Goal: Task Accomplishment & Management: Use online tool/utility

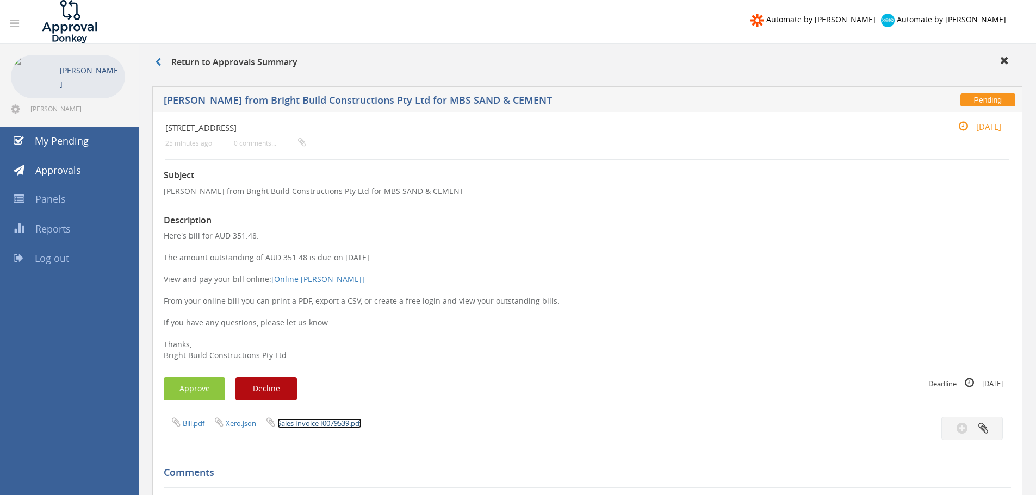
click at [325, 421] on link "Sales Invoice I0079539.pdf" at bounding box center [319, 424] width 84 height 10
click at [203, 391] on button "Approve" at bounding box center [194, 388] width 61 height 23
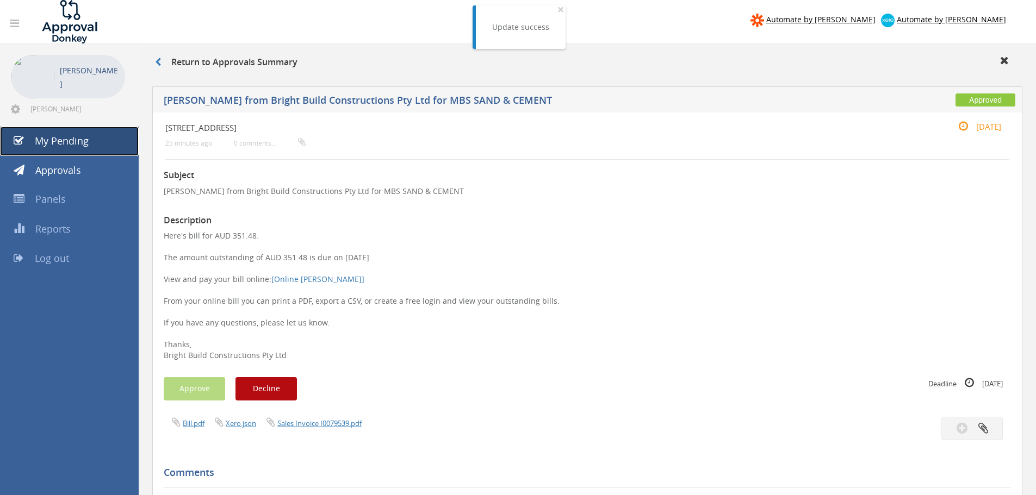
click at [58, 137] on span "My Pending" at bounding box center [62, 140] width 54 height 13
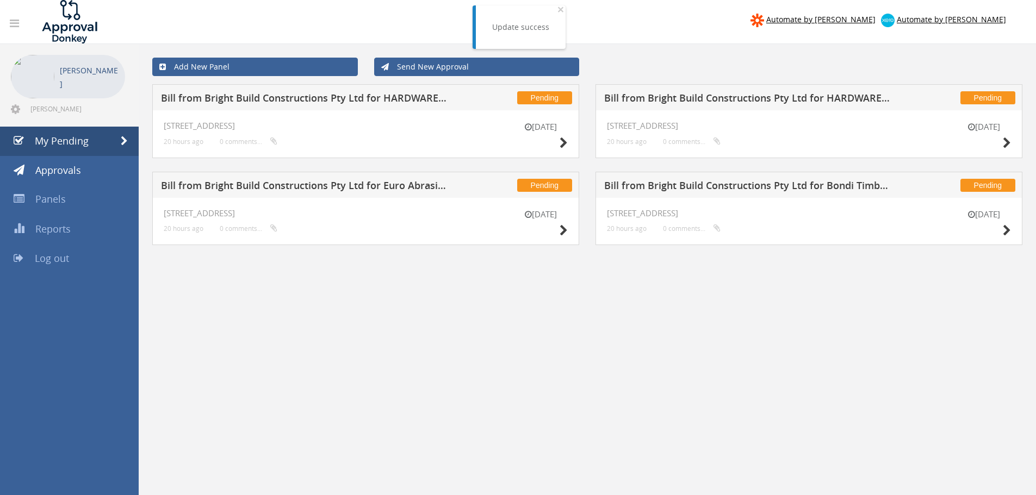
click at [283, 96] on h5 "Bill from Bright Build Constructions Pty Ltd for HARDWARE AND GENERAL SUPPLIES …" at bounding box center [304, 100] width 287 height 14
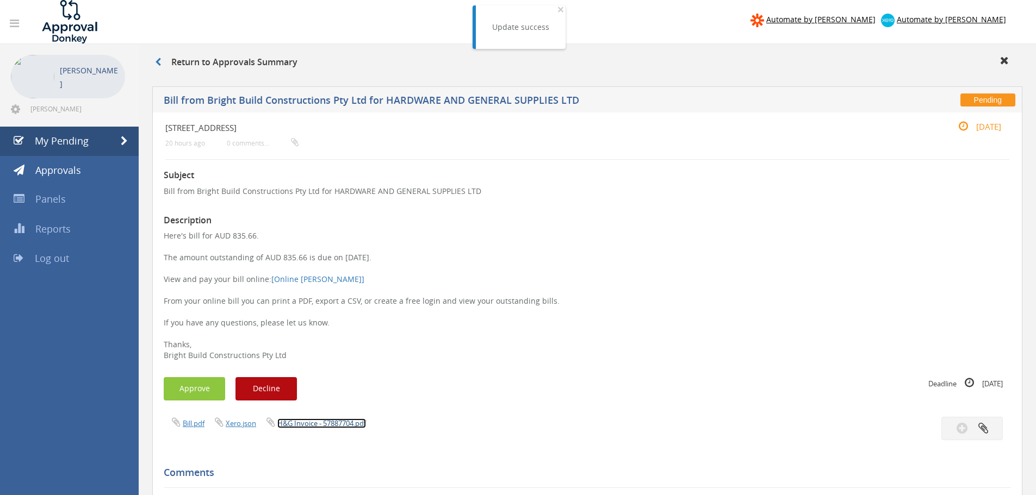
click at [332, 424] on link "H&G Invoice - 57887704.pdf" at bounding box center [321, 424] width 89 height 10
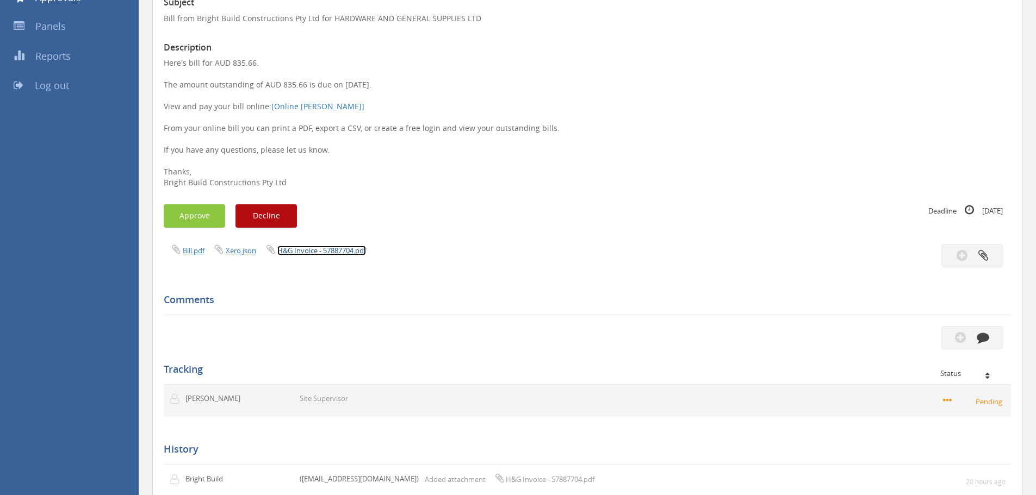
scroll to position [217, 0]
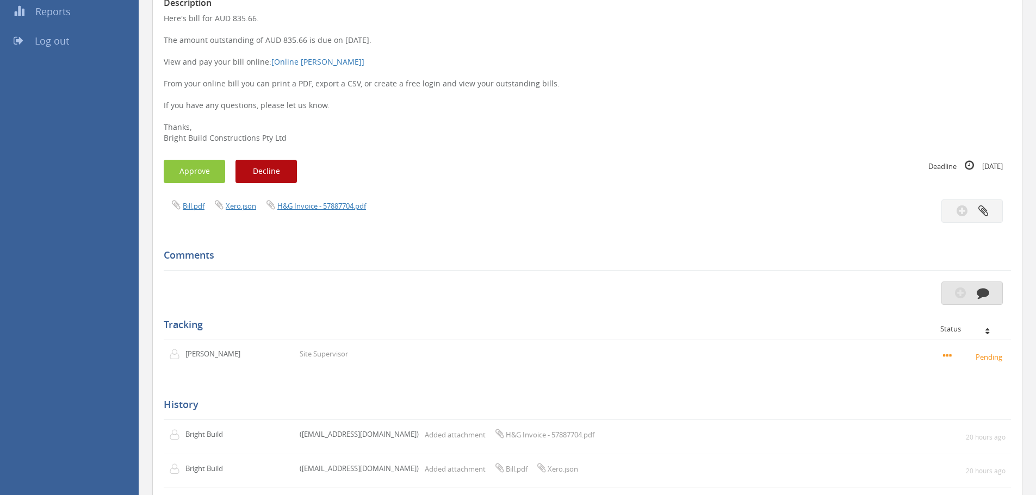
click at [981, 296] on icon "button" at bounding box center [982, 293] width 13 height 13
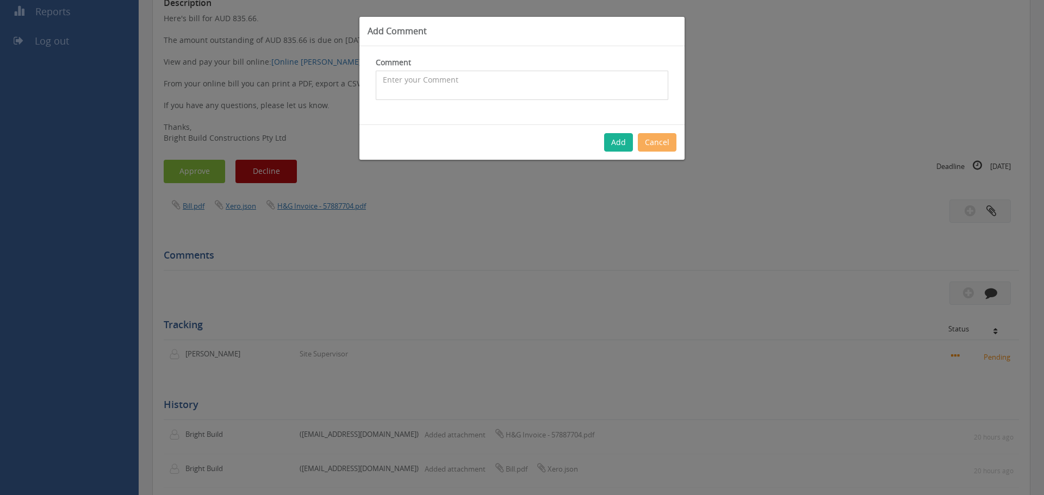
click at [438, 90] on textarea at bounding box center [522, 85] width 292 height 29
type textarea "this order was cancelled and not delivered"
click at [617, 136] on button "Add" at bounding box center [618, 142] width 29 height 18
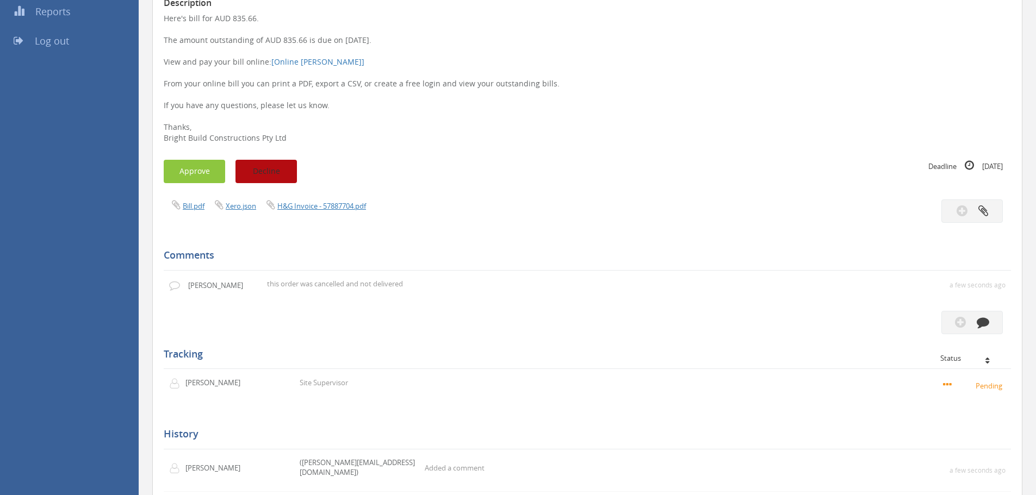
click at [276, 170] on button "Decline" at bounding box center [265, 171] width 61 height 23
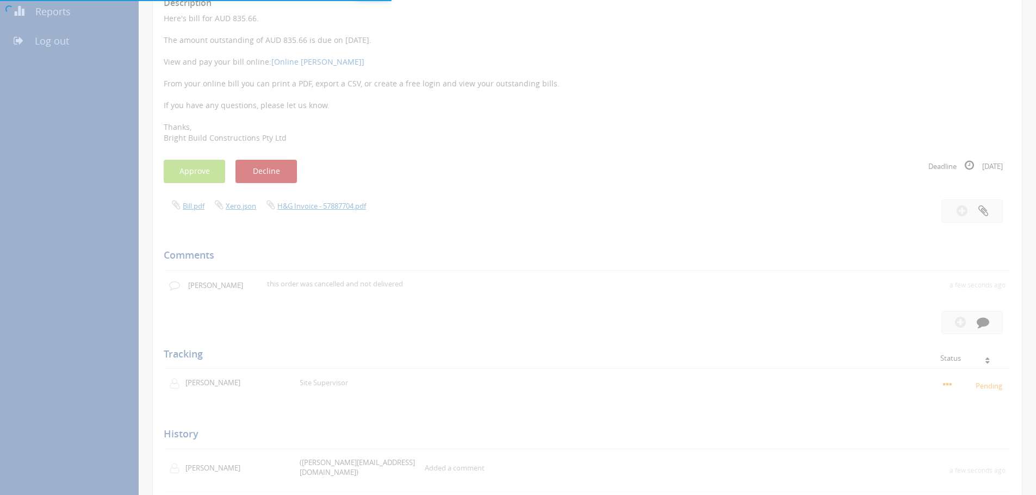
scroll to position [44, 0]
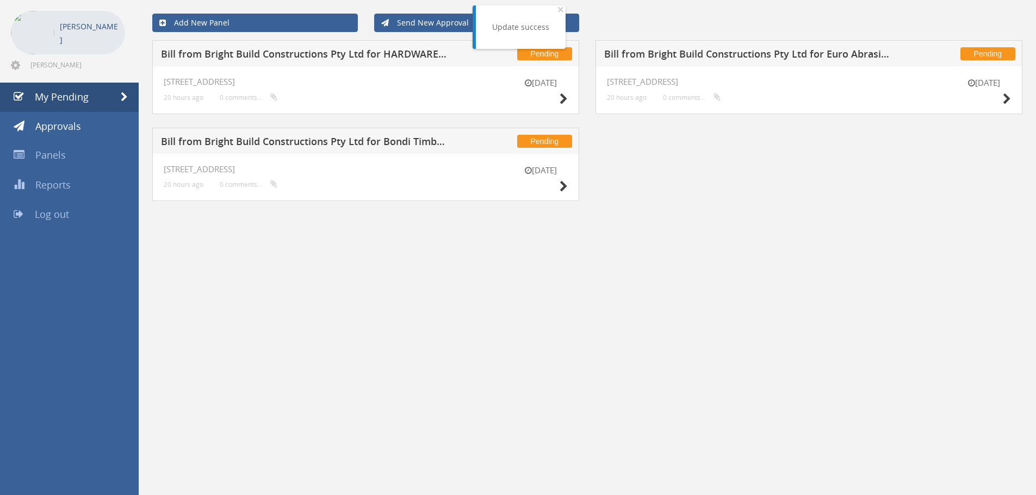
click at [272, 52] on h5 "Bill from Bright Build Constructions Pty Ltd for HARDWARE AND GENERAL SUPPLIES …" at bounding box center [304, 56] width 287 height 14
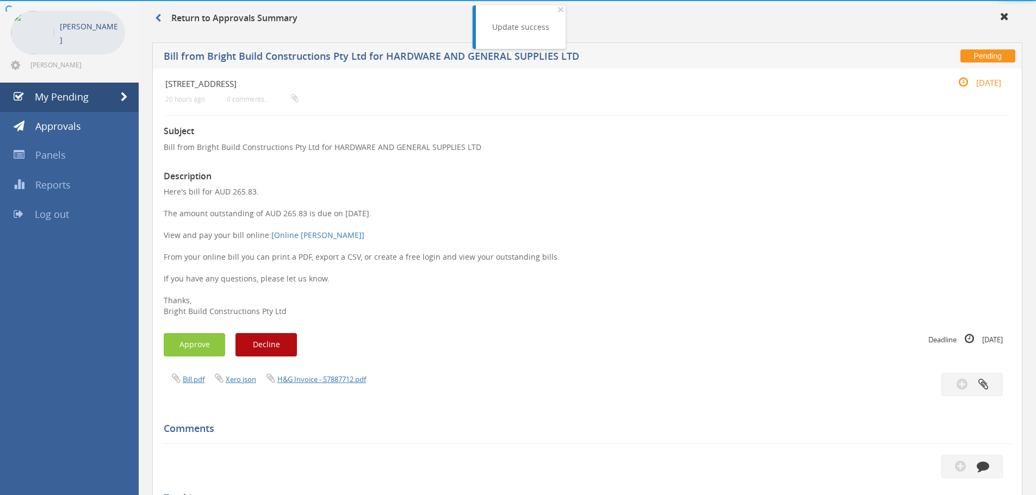
scroll to position [217, 0]
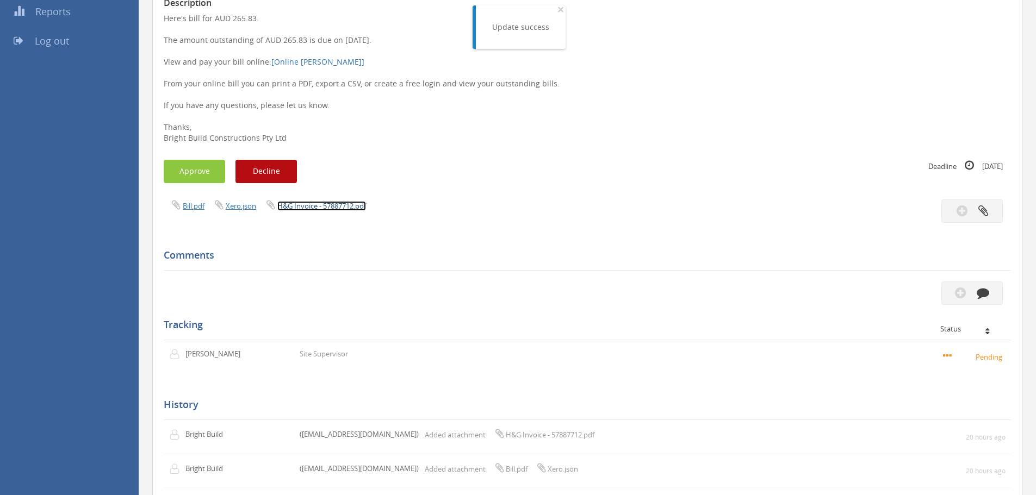
click at [327, 207] on link "H&G Invoice - 57887712.pdf" at bounding box center [321, 206] width 89 height 10
click at [201, 175] on button "Approve" at bounding box center [194, 171] width 61 height 23
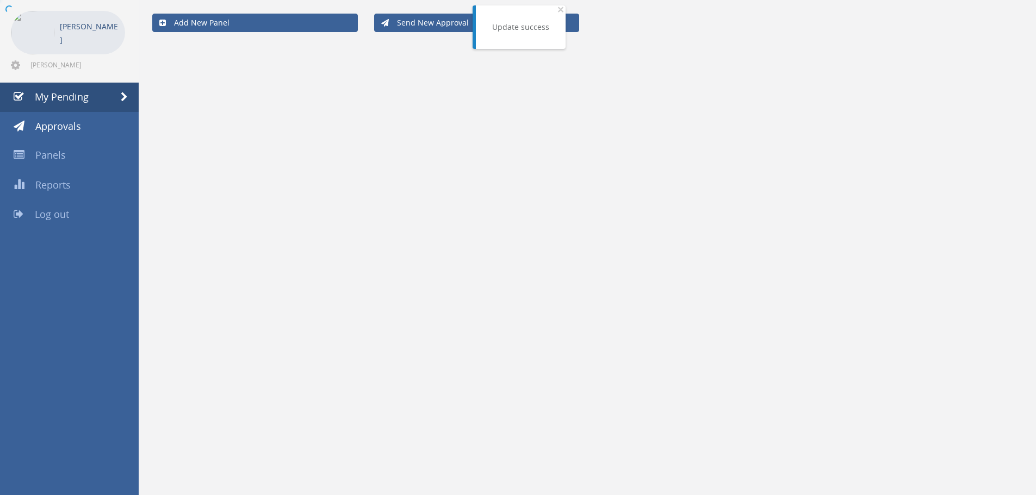
scroll to position [44, 0]
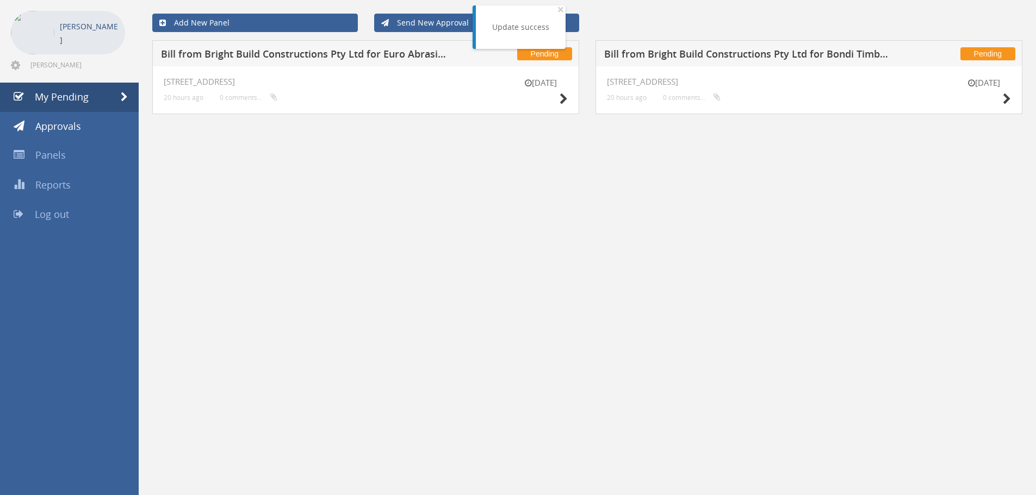
click at [255, 54] on h5 "Bill from Bright Build Constructions Pty Ltd for Euro Abrasives" at bounding box center [304, 56] width 287 height 14
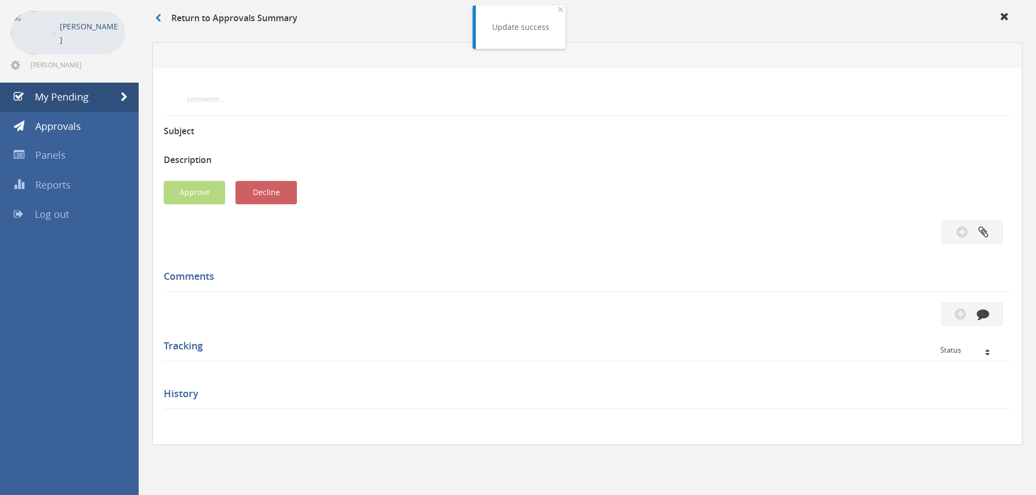
scroll to position [217, 0]
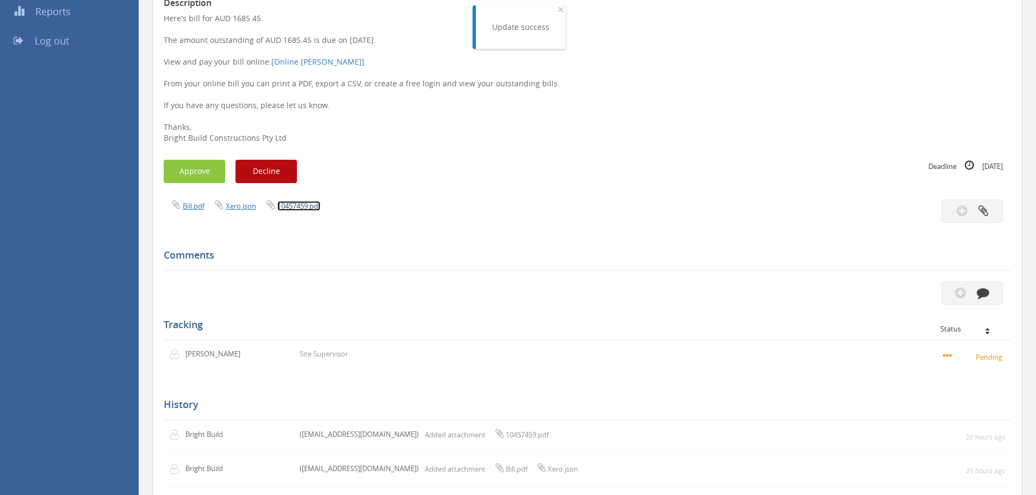
click at [296, 205] on link "10457459.pdf" at bounding box center [298, 206] width 43 height 10
click at [204, 173] on button "Approve" at bounding box center [194, 171] width 61 height 23
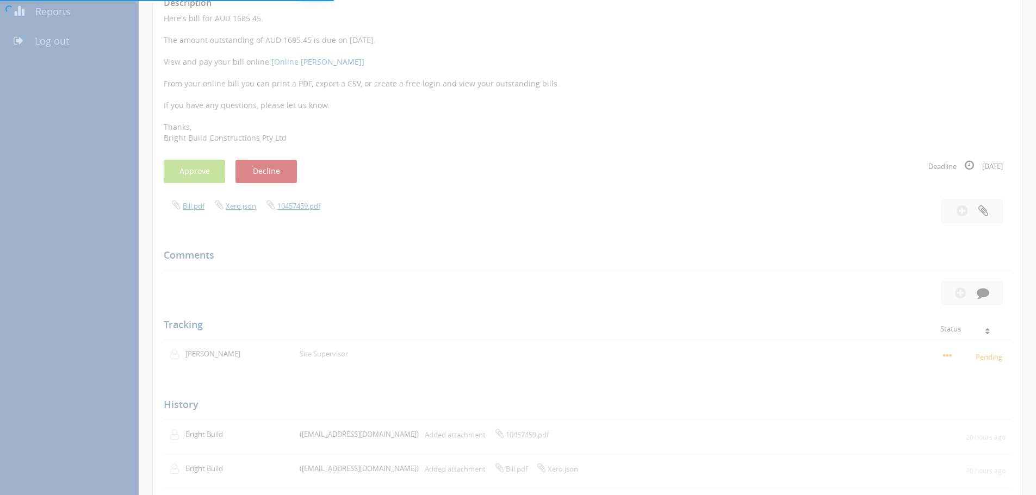
scroll to position [44, 0]
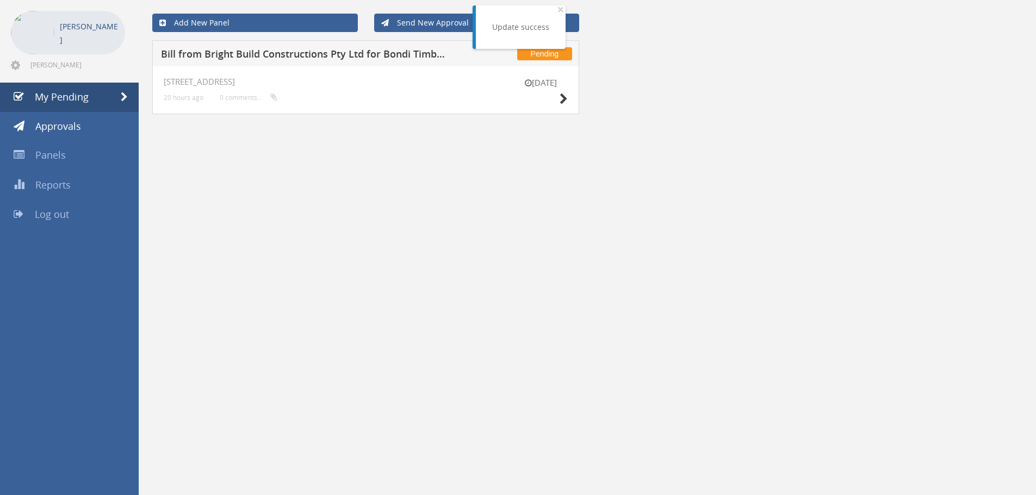
click at [241, 51] on h5 "Bill from Bright Build Constructions Pty Ltd for Bondi Timber & Hardware" at bounding box center [304, 56] width 287 height 14
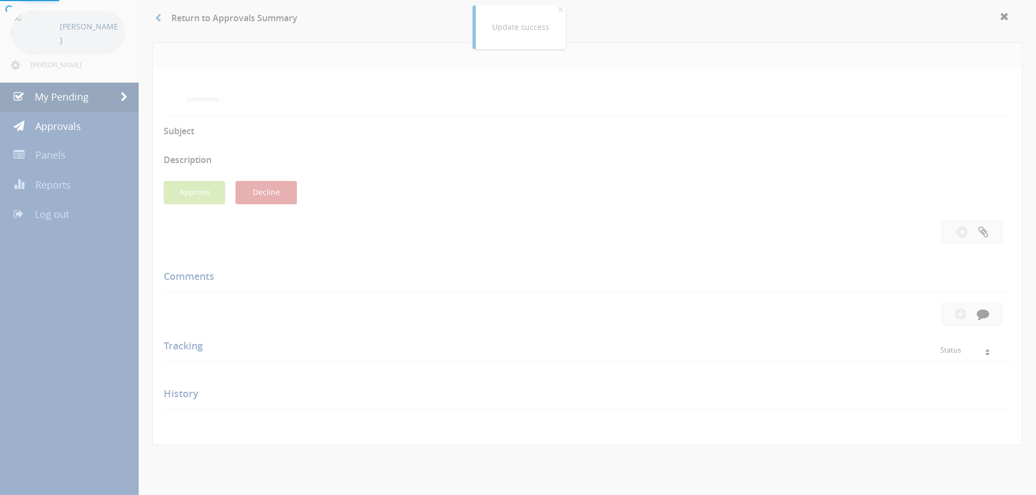
scroll to position [217, 0]
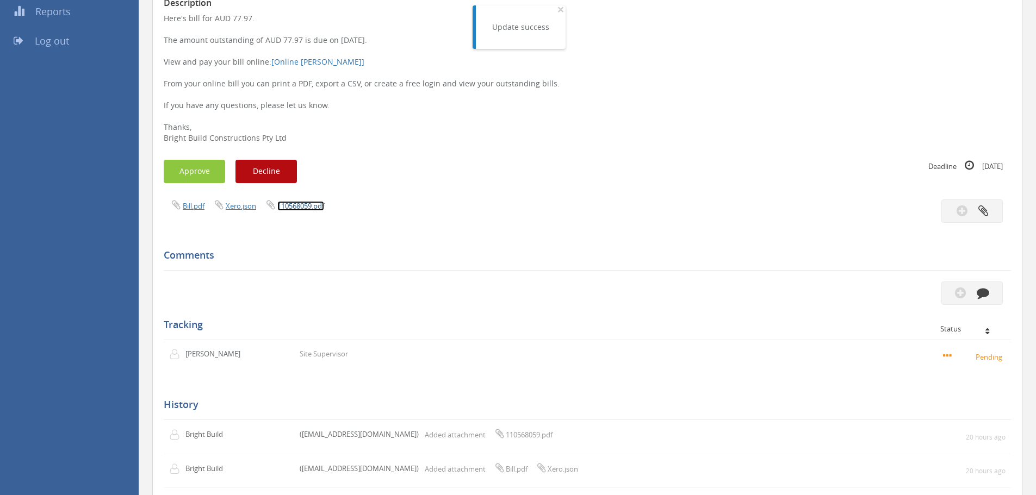
click at [315, 205] on link "110568059.pdf" at bounding box center [300, 206] width 47 height 10
click at [192, 167] on button "Approve" at bounding box center [194, 171] width 61 height 23
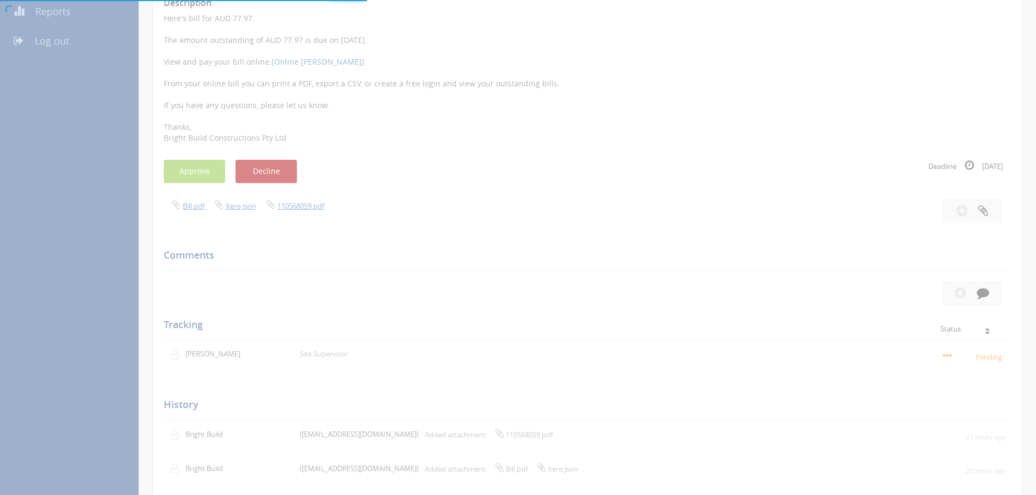
scroll to position [44, 0]
